Goal: Register for event/course

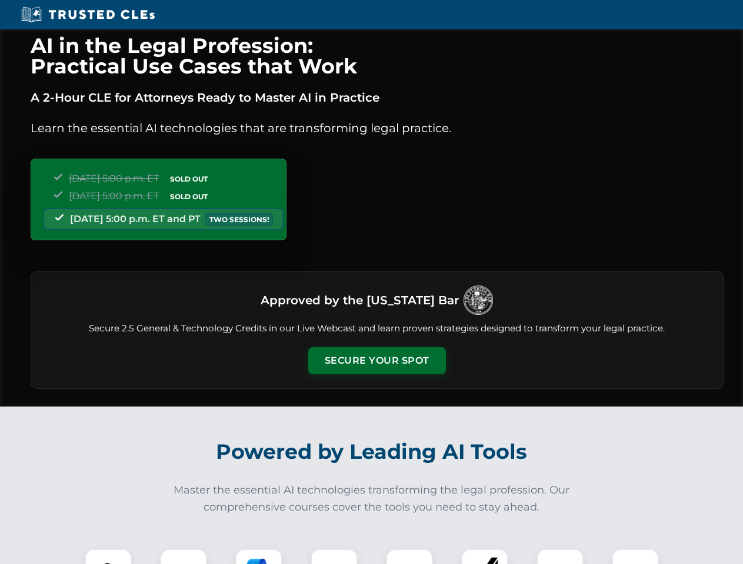
click at [376, 361] on button "Secure Your Spot" at bounding box center [377, 360] width 138 height 27
click at [108, 557] on img at bounding box center [108, 573] width 34 height 34
